Goal: Transaction & Acquisition: Purchase product/service

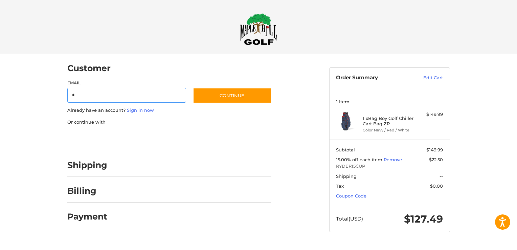
type input "**********"
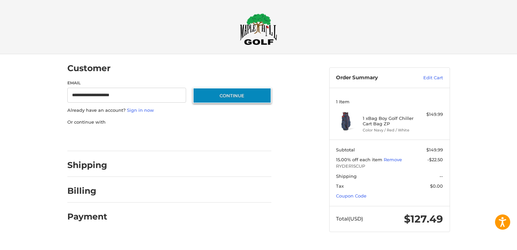
click at [222, 95] on button "Continue" at bounding box center [232, 96] width 78 height 16
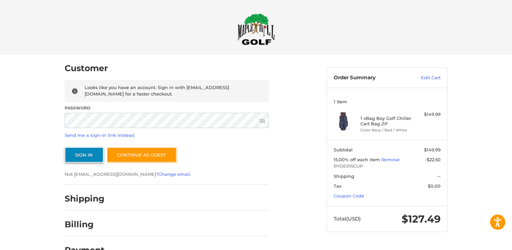
click at [78, 156] on button "Sign In" at bounding box center [84, 155] width 39 height 16
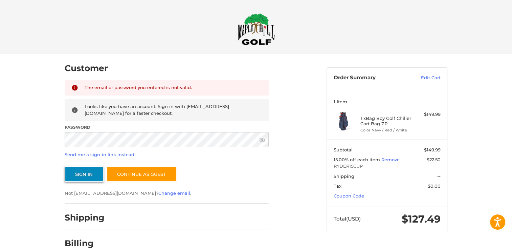
click at [85, 175] on button "Sign In" at bounding box center [84, 174] width 39 height 16
click at [260, 141] on icon at bounding box center [262, 140] width 6 height 6
click at [65, 166] on button "Sign In" at bounding box center [84, 174] width 39 height 16
click at [85, 172] on button "Sign In" at bounding box center [84, 174] width 39 height 16
click at [76, 174] on button "Sign In" at bounding box center [84, 174] width 39 height 16
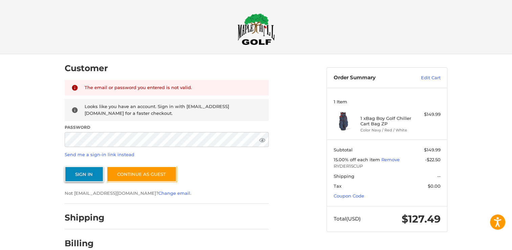
click at [79, 173] on button "Sign In" at bounding box center [84, 174] width 39 height 16
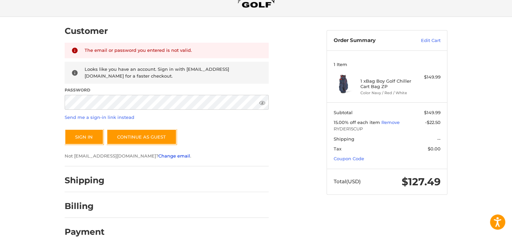
click at [158, 156] on link "Change email" at bounding box center [174, 155] width 32 height 5
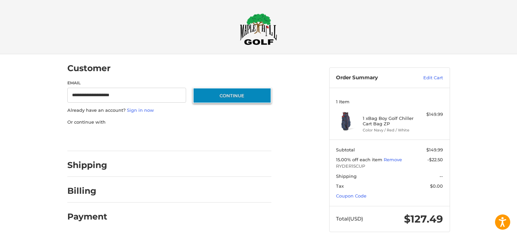
click at [215, 94] on button "Continue" at bounding box center [232, 96] width 78 height 16
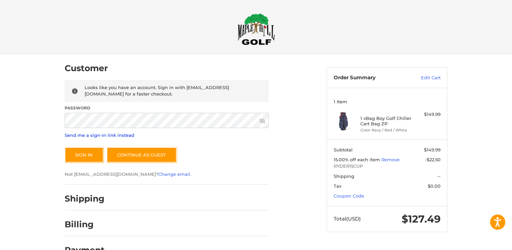
click at [73, 135] on link "Send me a sign-in link instead" at bounding box center [100, 134] width 70 height 5
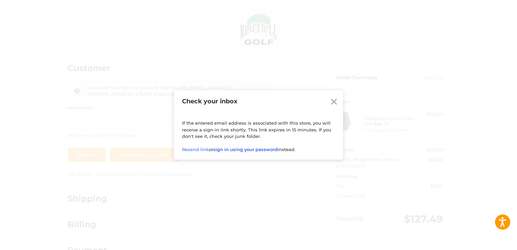
click at [242, 150] on link "sign in using your password" at bounding box center [245, 149] width 64 height 5
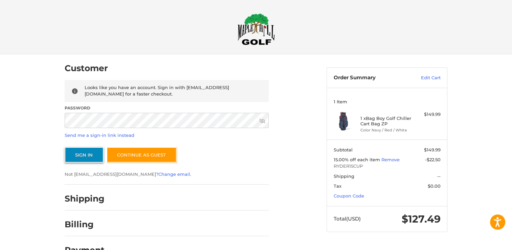
click at [89, 152] on button "Sign In" at bounding box center [84, 155] width 39 height 16
click at [65, 147] on button "Sign In" at bounding box center [84, 155] width 39 height 16
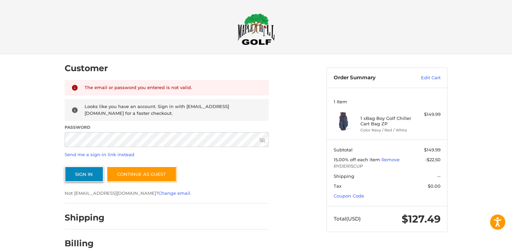
click at [87, 174] on button "Sign In" at bounding box center [84, 174] width 39 height 16
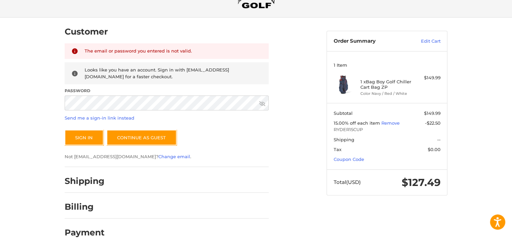
scroll to position [37, 0]
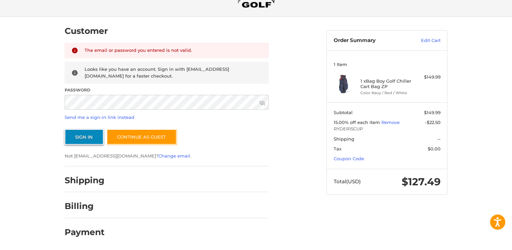
click at [86, 137] on button "Sign In" at bounding box center [84, 137] width 39 height 16
click at [65, 129] on button "Sign In" at bounding box center [84, 137] width 39 height 16
